Goal: Entertainment & Leisure: Consume media (video, audio)

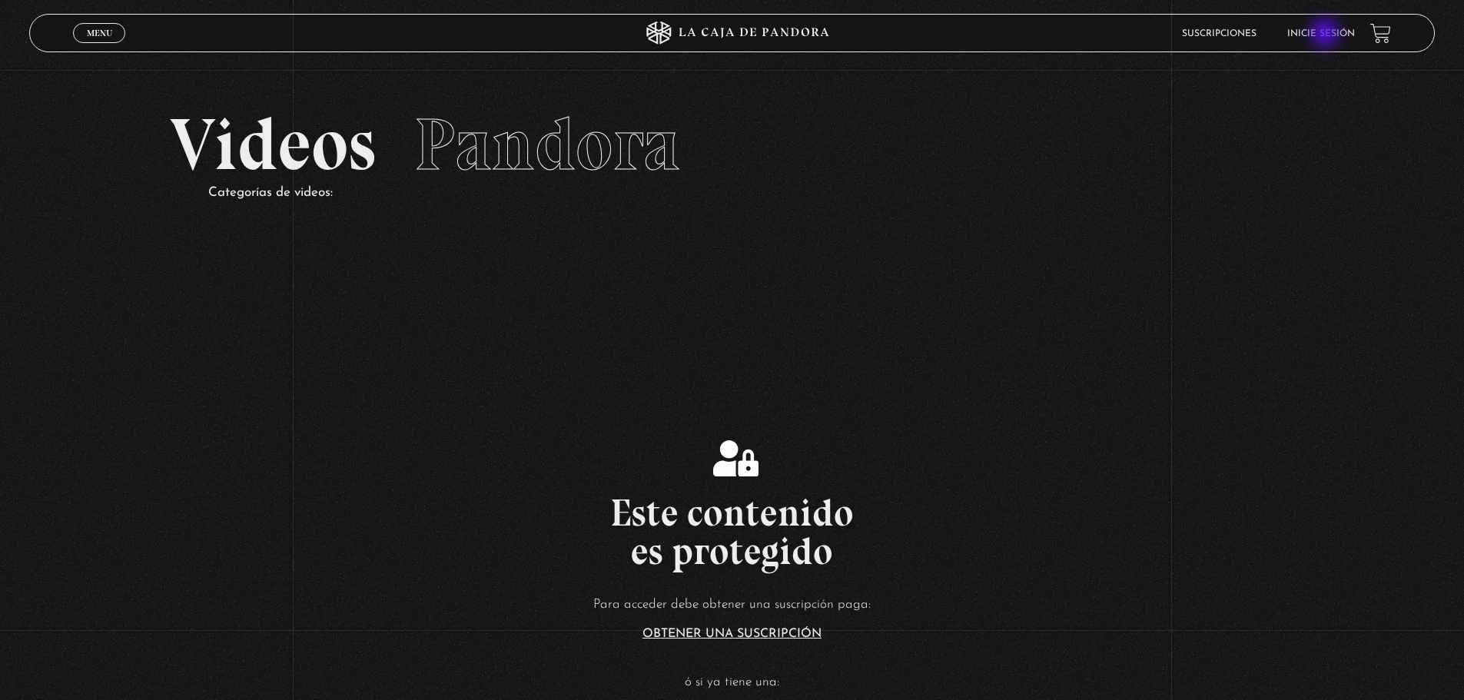
click at [1326, 35] on link "Inicie sesión" at bounding box center [1321, 33] width 68 height 9
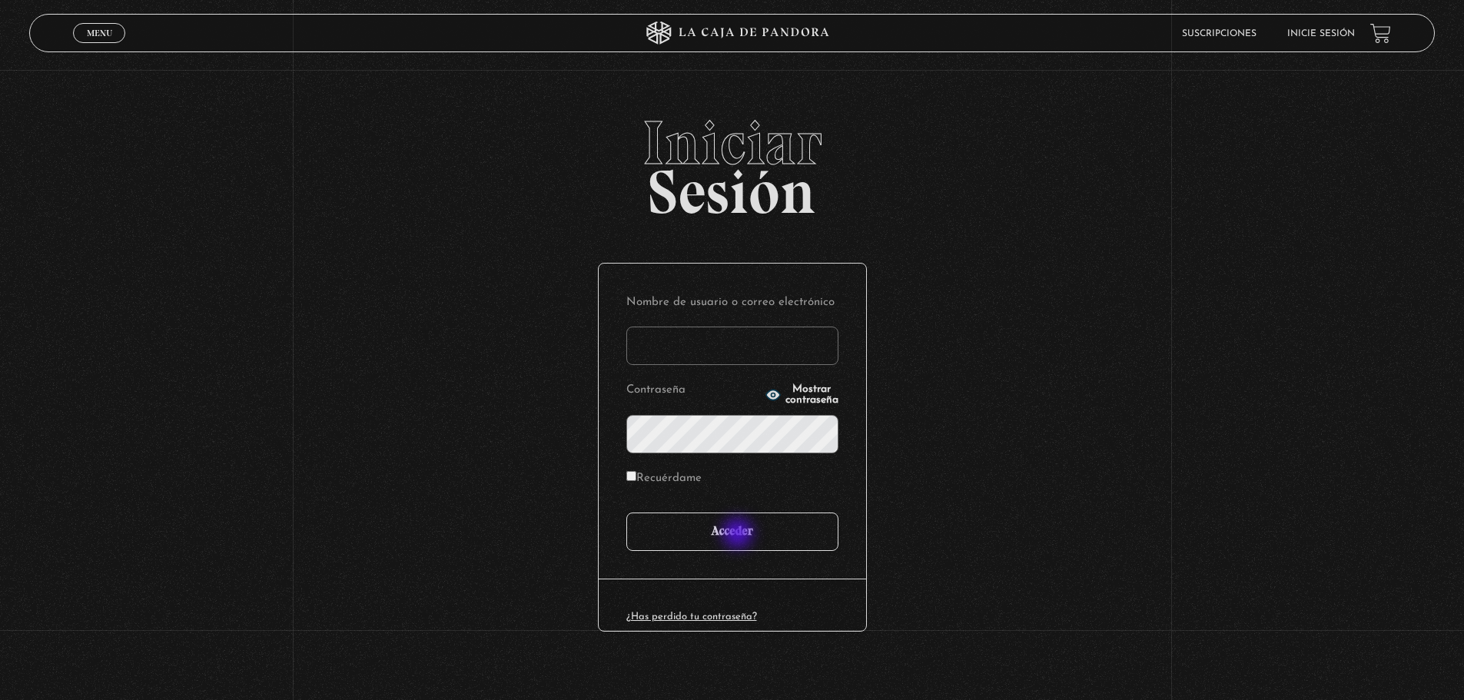
type input "LIOPNI"
click at [739, 535] on input "Acceder" at bounding box center [732, 531] width 212 height 38
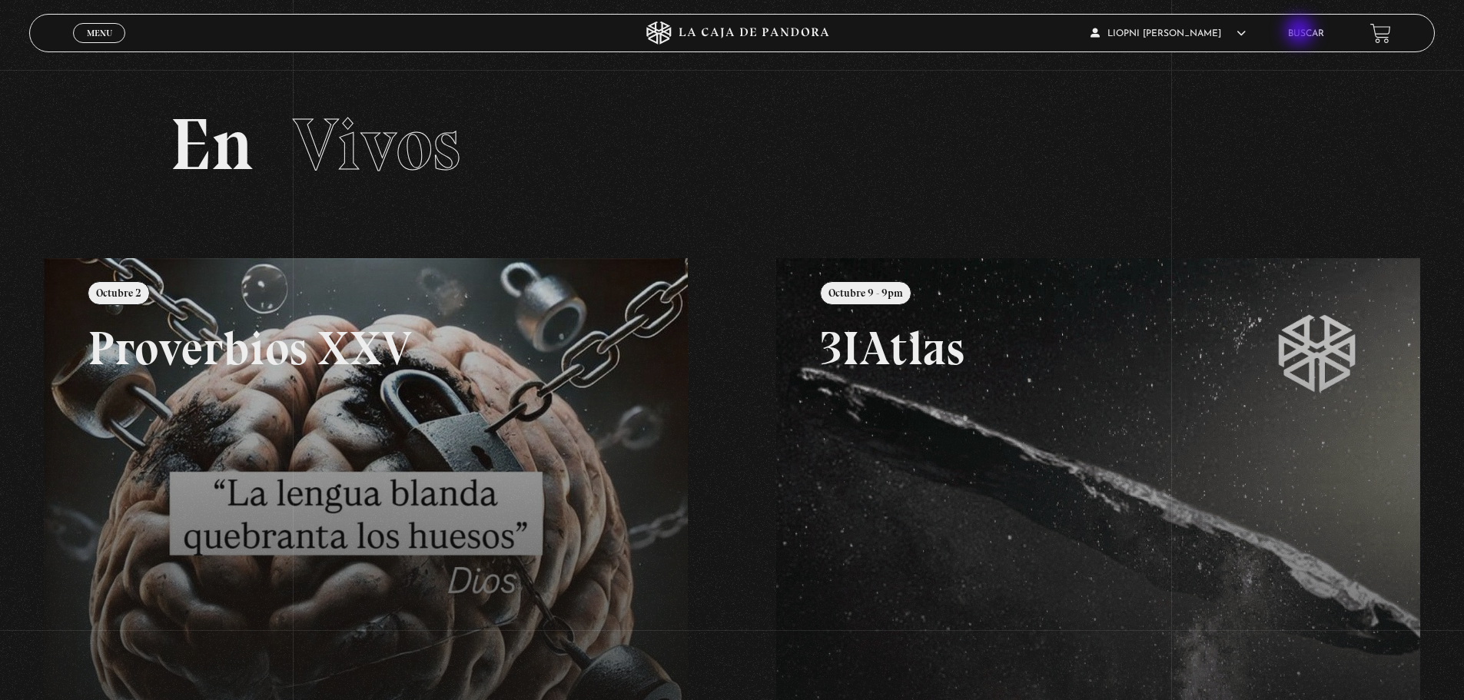
click at [1301, 32] on link "Buscar" at bounding box center [1306, 33] width 36 height 9
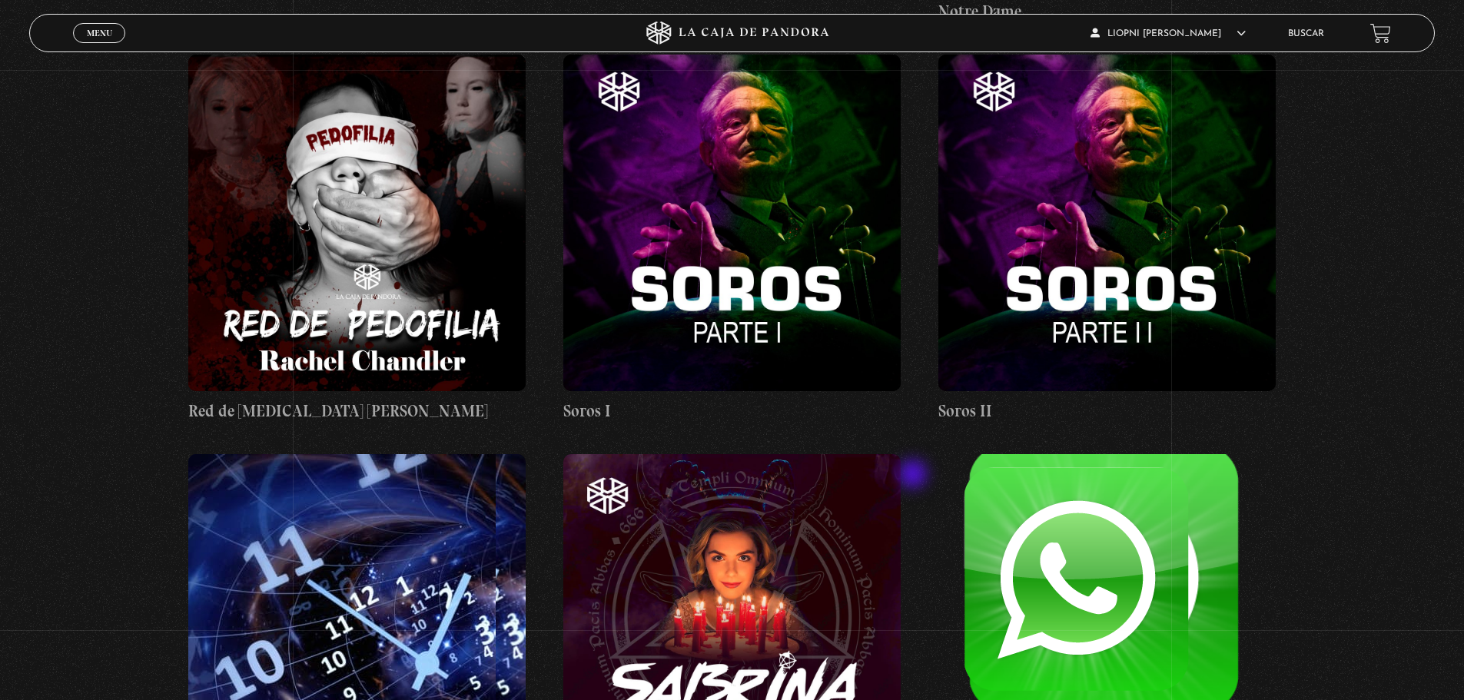
scroll to position [47161, 0]
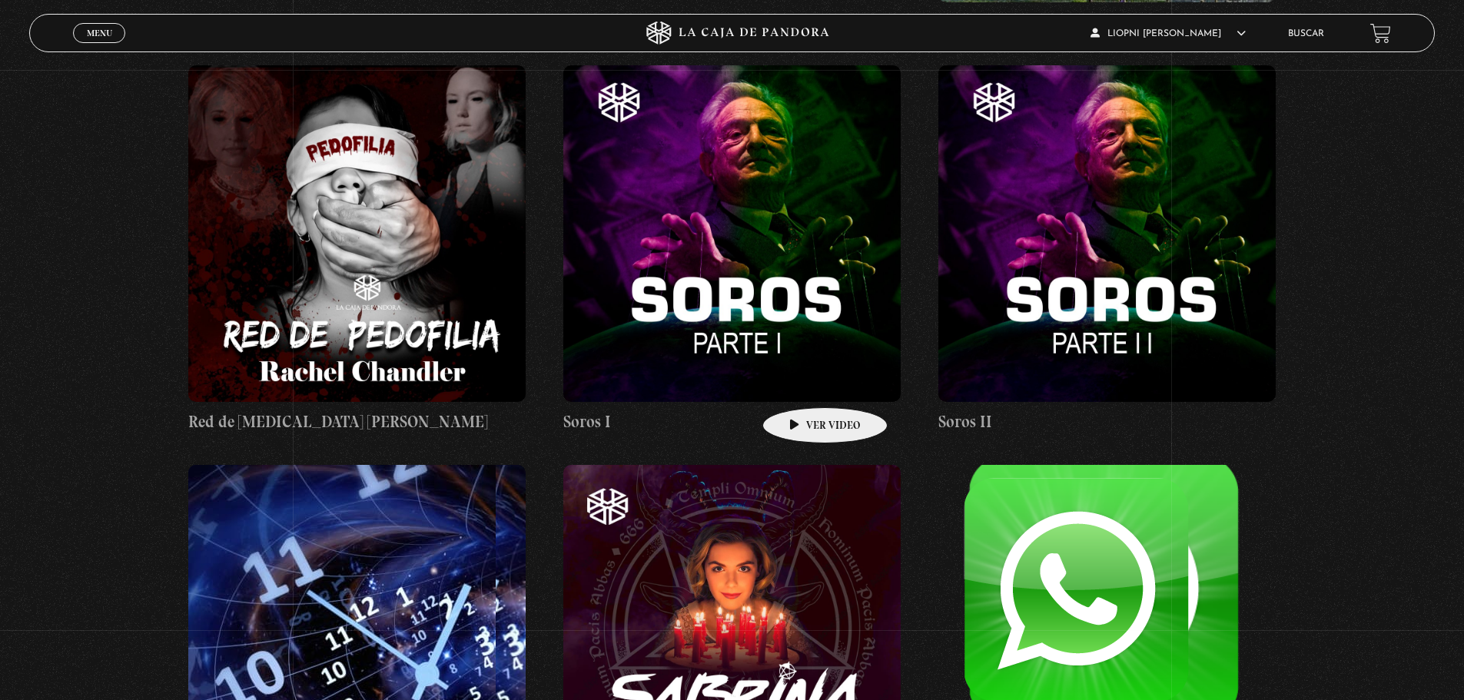
click at [801, 384] on figure at bounding box center [731, 233] width 337 height 337
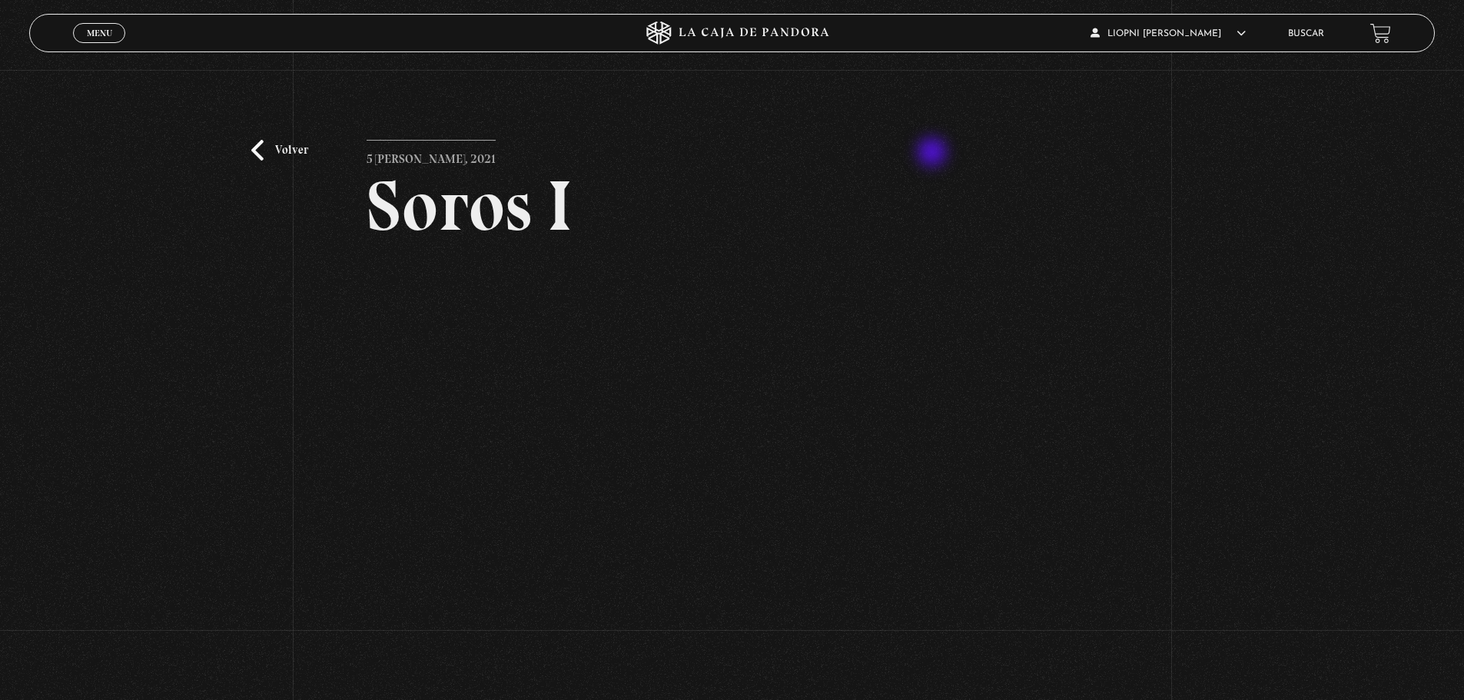
click at [933, 154] on article "5 [PERSON_NAME], 2021 [PERSON_NAME] WhatsApp Twitter Messenger Email" at bounding box center [731, 435] width 731 height 591
